Goal: Transaction & Acquisition: Obtain resource

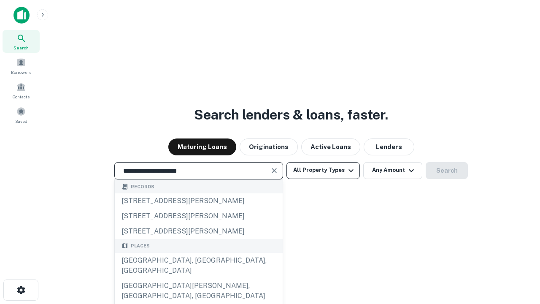
click at [198, 278] on div "[GEOGRAPHIC_DATA], [GEOGRAPHIC_DATA], [GEOGRAPHIC_DATA]" at bounding box center [199, 265] width 168 height 25
click at [323, 170] on button "All Property Types" at bounding box center [322, 170] width 73 height 17
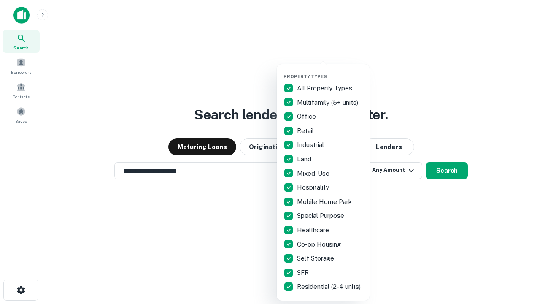
type input "**********"
click at [330, 71] on button "button" at bounding box center [329, 71] width 93 height 0
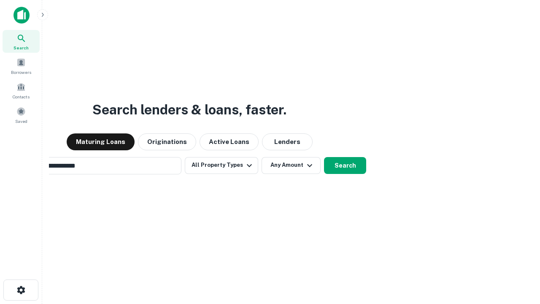
scroll to position [13, 0]
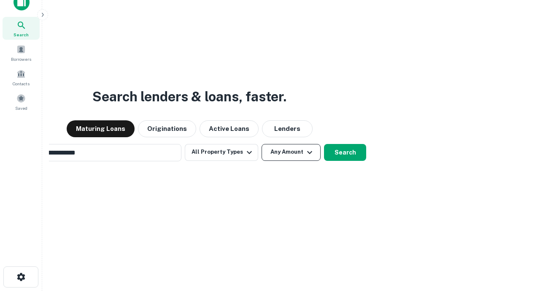
click at [261, 144] on button "Any Amount" at bounding box center [290, 152] width 59 height 17
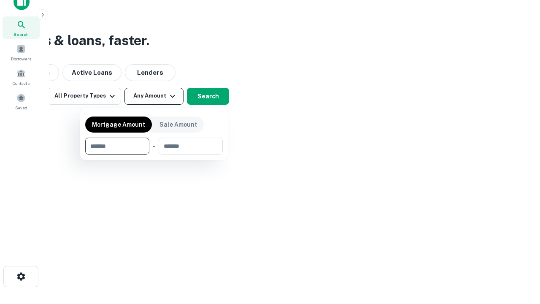
type input "*******"
click at [154, 154] on button "button" at bounding box center [153, 154] width 137 height 0
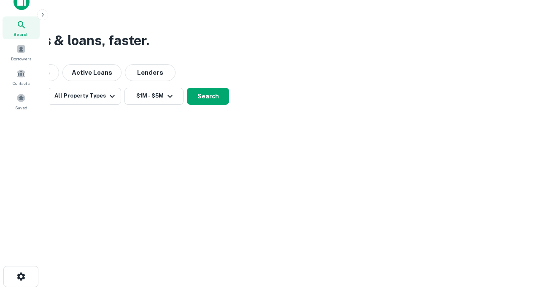
scroll to position [13, 0]
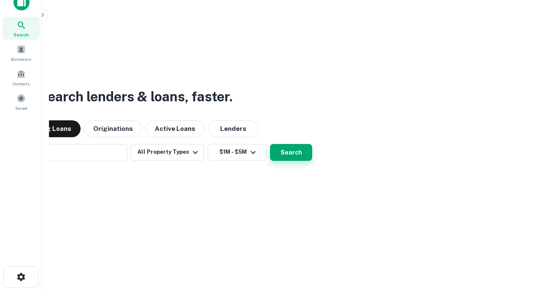
click at [270, 144] on button "Search" at bounding box center [291, 152] width 42 height 17
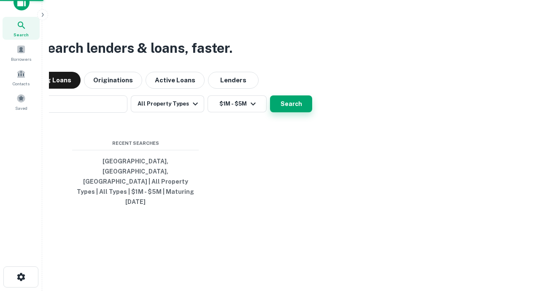
scroll to position [13, 0]
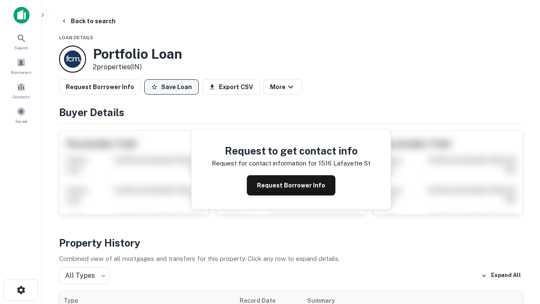
click at [171, 87] on button "Save Loan" at bounding box center [171, 86] width 54 height 15
click at [173, 87] on button "Loan Saved" at bounding box center [173, 86] width 58 height 15
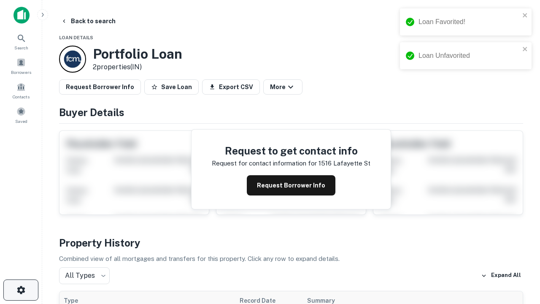
click at [21, 290] on icon "button" at bounding box center [21, 290] width 10 height 10
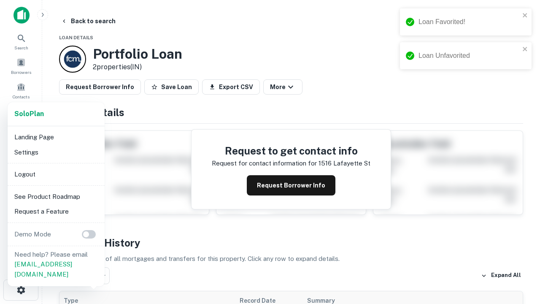
click at [56, 174] on li "Logout" at bounding box center [56, 174] width 90 height 15
